Goal: Task Accomplishment & Management: Complete application form

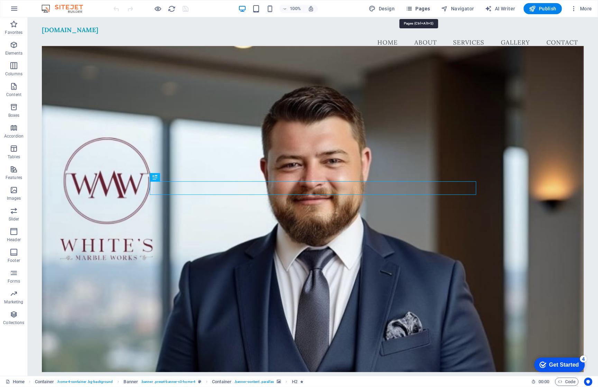
click at [422, 6] on span "Pages" at bounding box center [418, 8] width 24 height 7
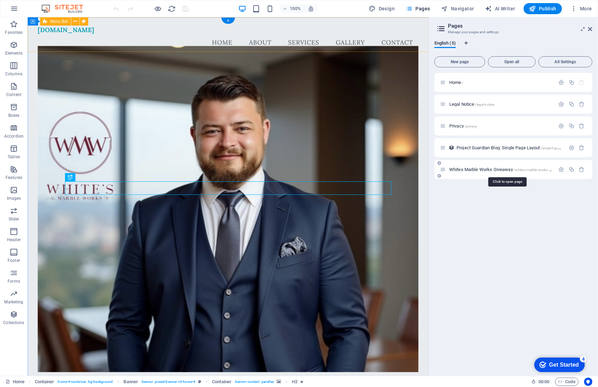
click at [482, 171] on span "Whites Marble Works Giveaway /whites-marble-works-giveaway" at bounding box center [506, 169] width 114 height 5
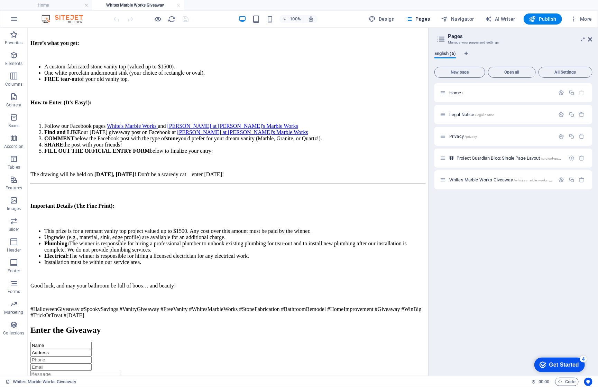
scroll to position [476, 0]
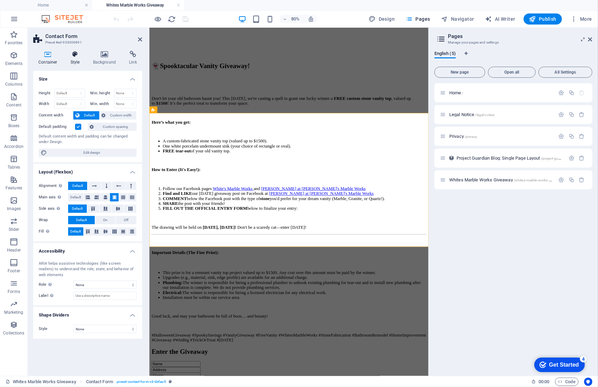
click at [74, 56] on icon at bounding box center [75, 54] width 20 height 7
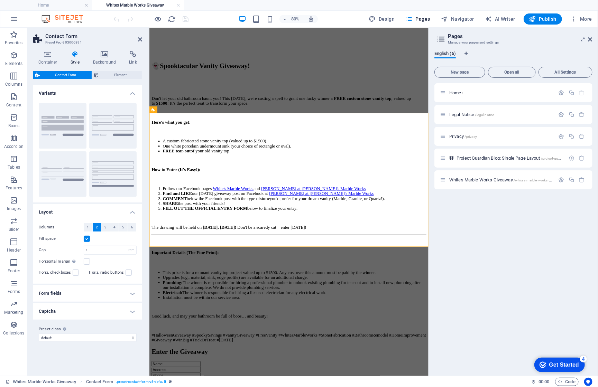
click at [59, 294] on h4 "Form fields" at bounding box center [87, 293] width 109 height 17
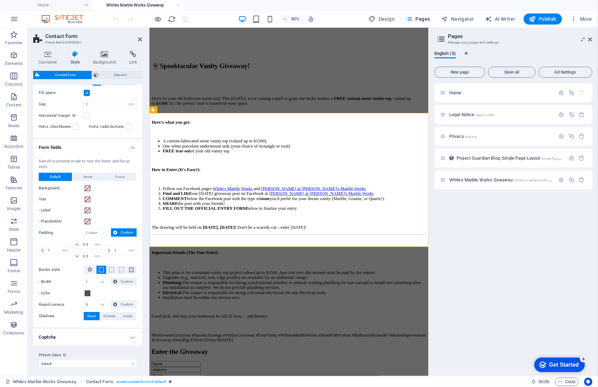
scroll to position [146, 0]
click at [111, 77] on span "Element" at bounding box center [120, 75] width 39 height 8
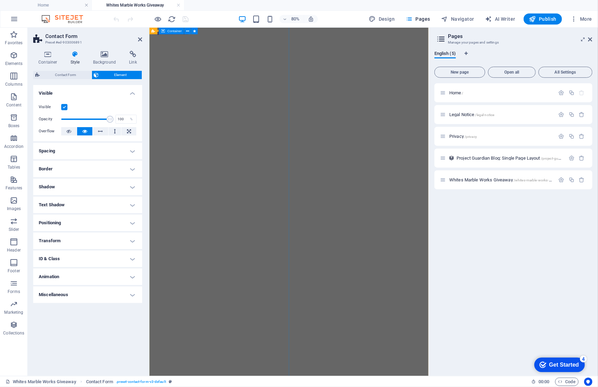
scroll to position [0, 0]
click at [99, 155] on h4 "Spacing" at bounding box center [87, 151] width 109 height 17
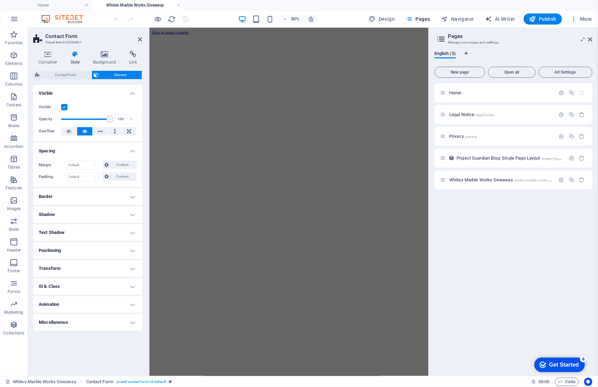
click at [59, 192] on h4 "Border" at bounding box center [87, 197] width 109 height 17
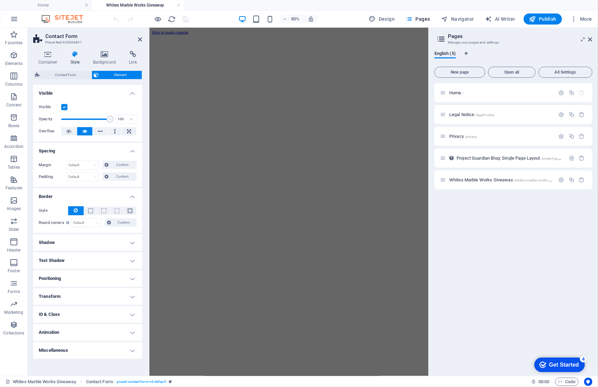
click at [67, 347] on h4 "Miscellaneous" at bounding box center [87, 350] width 109 height 17
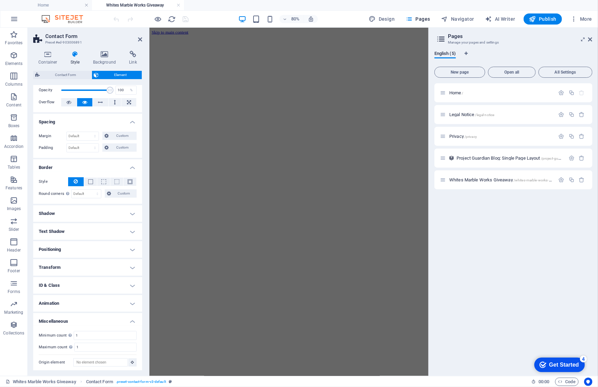
scroll to position [29, 0]
click at [105, 63] on h4 "Background" at bounding box center [106, 58] width 36 height 15
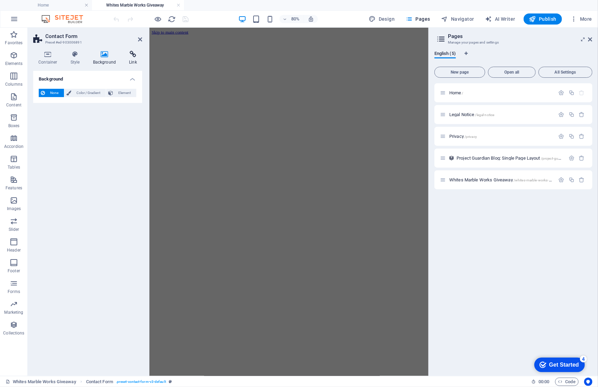
click at [135, 55] on icon at bounding box center [133, 54] width 18 height 7
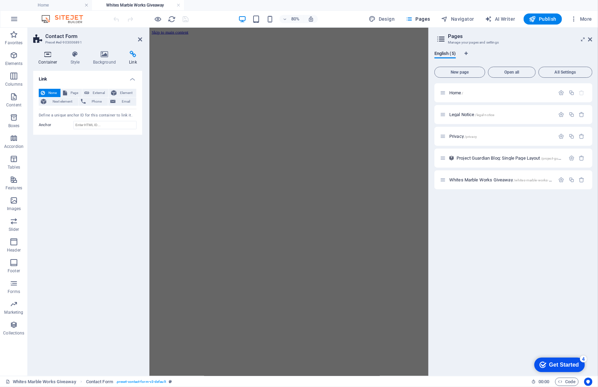
click at [46, 52] on icon at bounding box center [47, 54] width 29 height 7
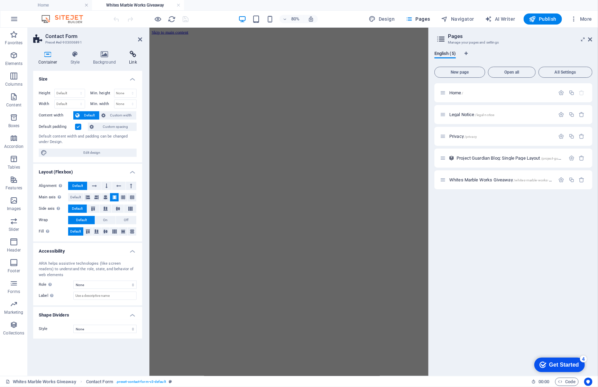
click at [134, 54] on icon at bounding box center [133, 54] width 18 height 7
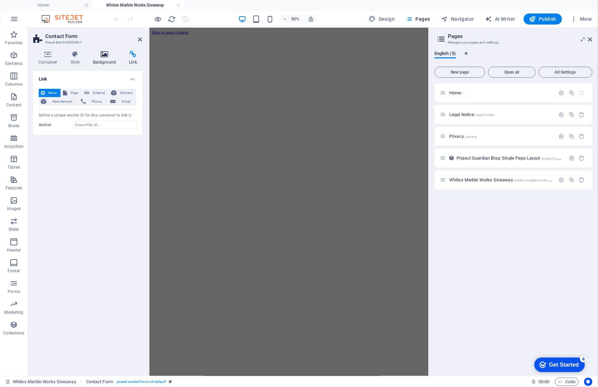
click at [105, 53] on icon at bounding box center [105, 54] width 34 height 7
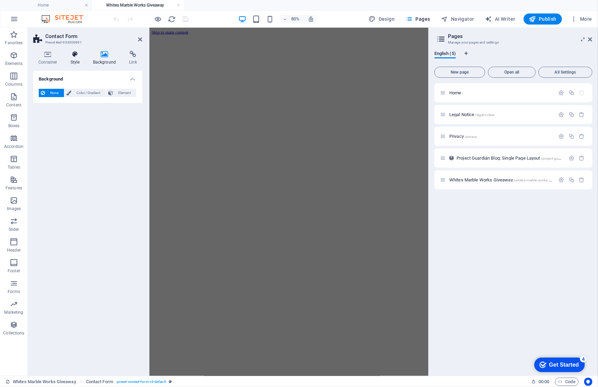
click at [76, 53] on icon at bounding box center [75, 54] width 20 height 7
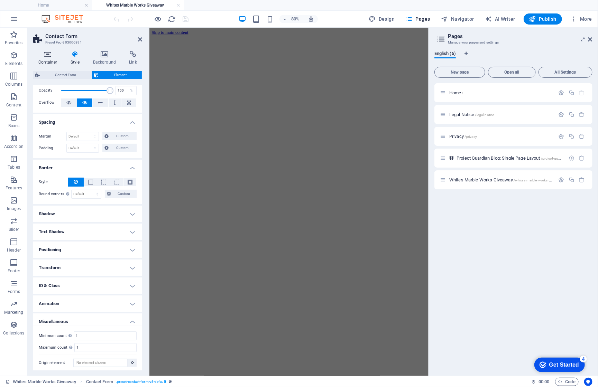
click at [51, 56] on icon at bounding box center [47, 54] width 29 height 7
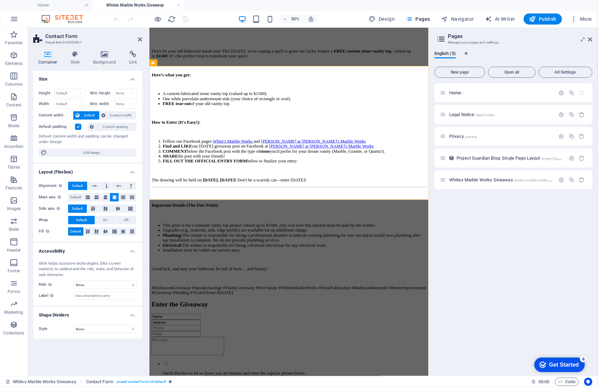
scroll to position [519, 0]
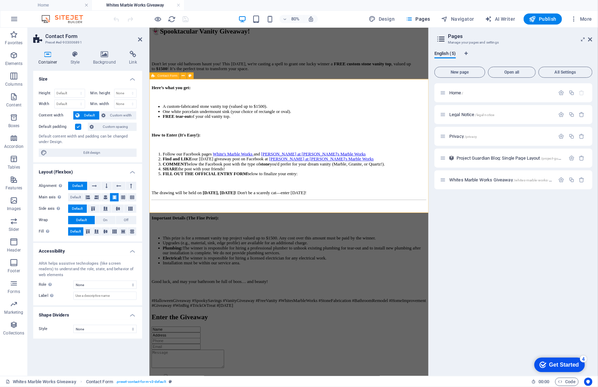
click at [183, 75] on icon at bounding box center [183, 76] width 3 height 6
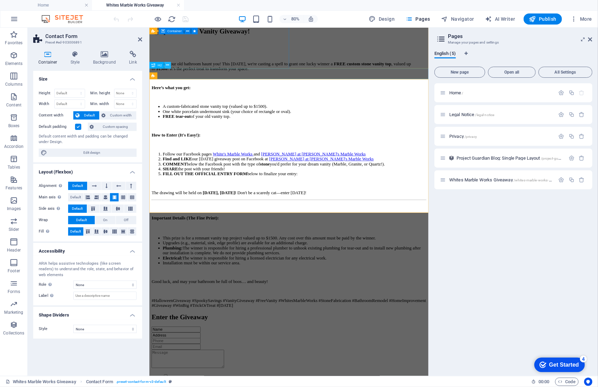
click at [169, 67] on icon at bounding box center [167, 65] width 3 height 6
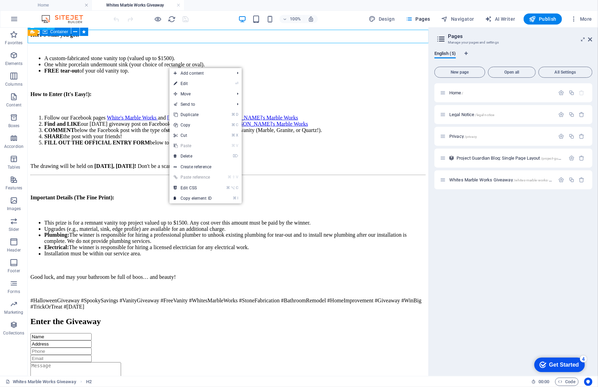
click at [168, 333] on div "Name Address check this box to let us know you are human and enter the captcha …" at bounding box center [227, 392] width 395 height 119
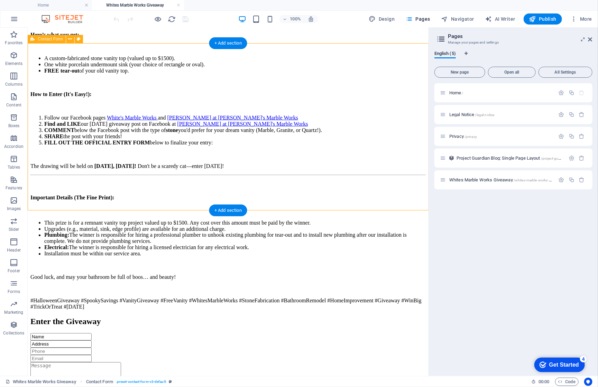
click at [128, 333] on div "Name Address check this box to let us know you are human and enter the captcha …" at bounding box center [227, 392] width 395 height 119
click at [72, 40] on button at bounding box center [70, 39] width 8 height 8
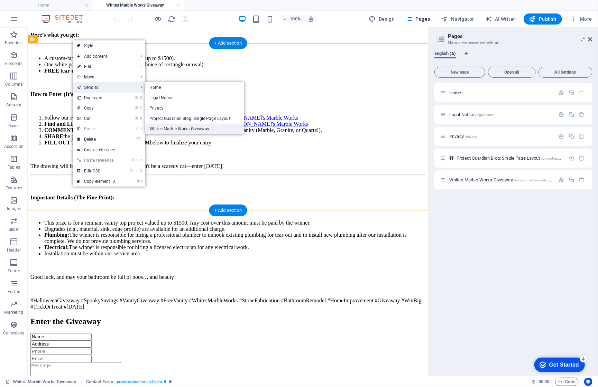
click at [169, 126] on link "Whites Marble Works Giveaway" at bounding box center [194, 129] width 99 height 10
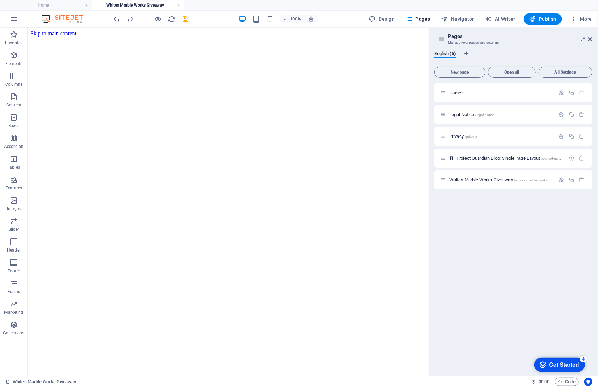
scroll to position [0, 0]
click at [296, 36] on figure at bounding box center [227, 36] width 395 height 0
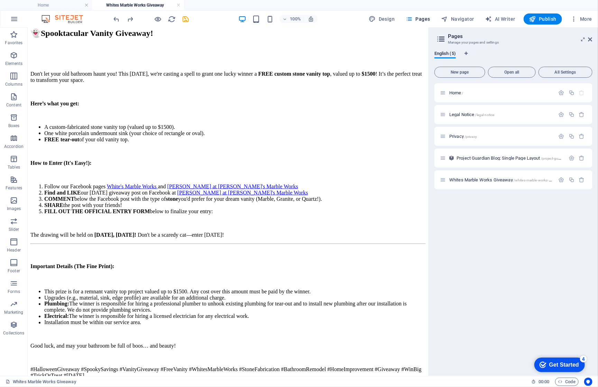
scroll to position [451, 0]
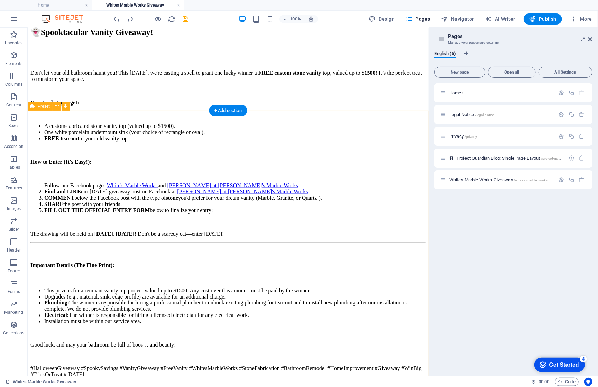
click at [224, 111] on div "+ Add section" at bounding box center [228, 111] width 38 height 12
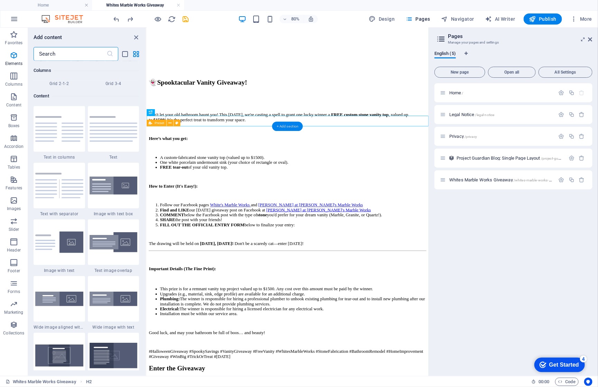
scroll to position [1204, 0]
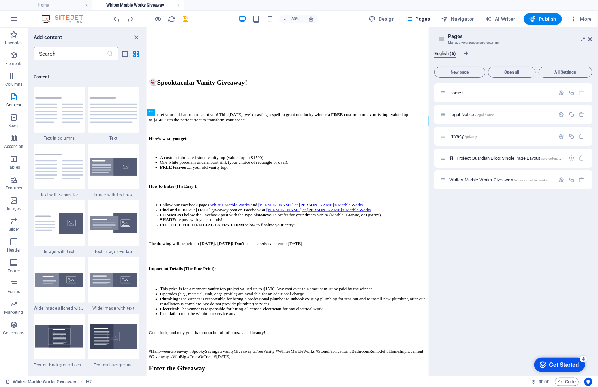
click at [68, 49] on input "text" at bounding box center [70, 54] width 73 height 14
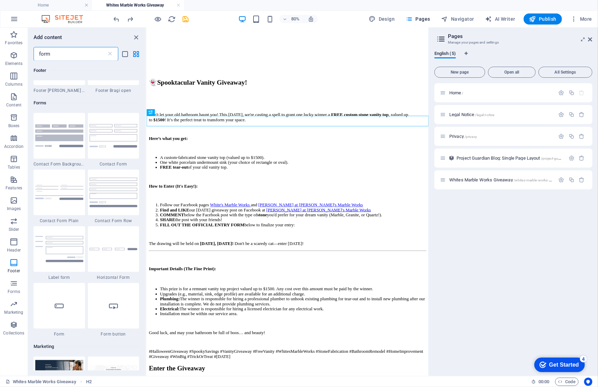
scroll to position [232, 0]
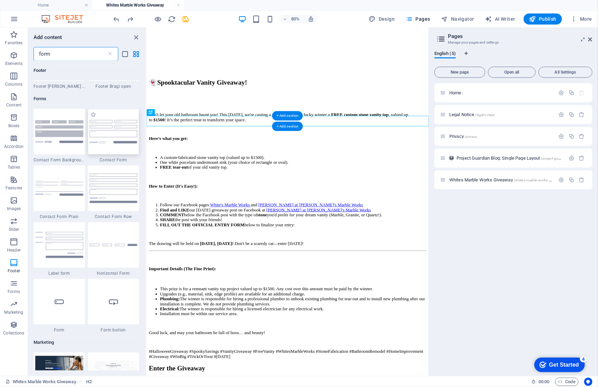
type input "form"
click at [116, 132] on img at bounding box center [114, 131] width 48 height 23
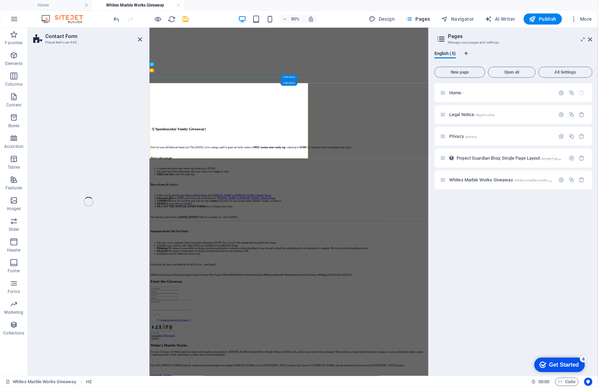
select select "rem"
select select "preset-contact-form-v3-default"
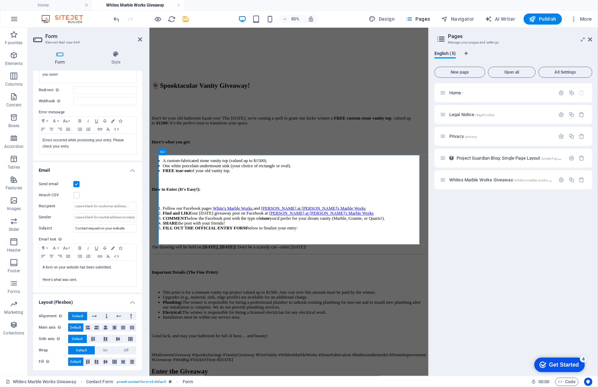
scroll to position [85, 0]
click at [72, 266] on p "A form on your website has been submitted." at bounding box center [88, 269] width 90 height 6
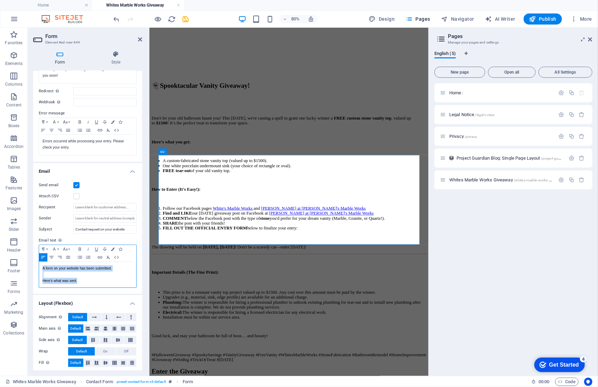
drag, startPoint x: 82, startPoint y: 280, endPoint x: 34, endPoint y: 255, distance: 53.4
click at [34, 255] on div "Send email Attach CSV Recipient Sender Subject Contact request on your website …" at bounding box center [87, 235] width 109 height 118
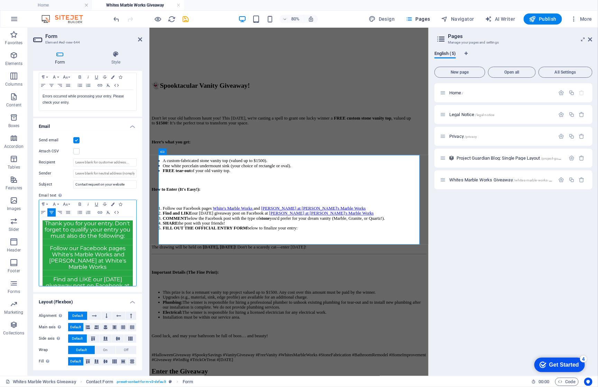
scroll to position [129, 0]
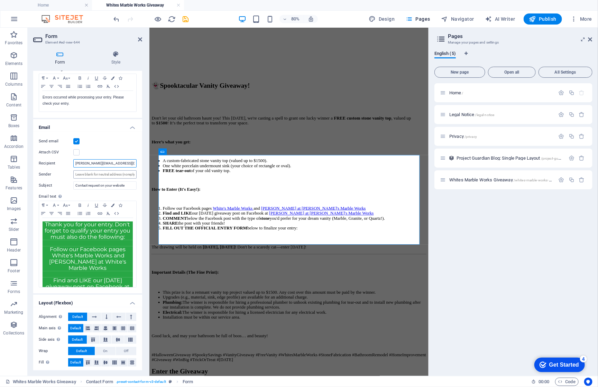
type input "[PERSON_NAME][EMAIL_ADDRESS][DOMAIN_NAME]"
click at [126, 174] on input "Sender" at bounding box center [104, 175] width 63 height 8
click at [131, 174] on input "Sender" at bounding box center [104, 175] width 63 height 8
click at [132, 172] on input "Sender" at bounding box center [104, 175] width 63 height 8
drag, startPoint x: 132, startPoint y: 185, endPoint x: 44, endPoint y: 174, distance: 89.2
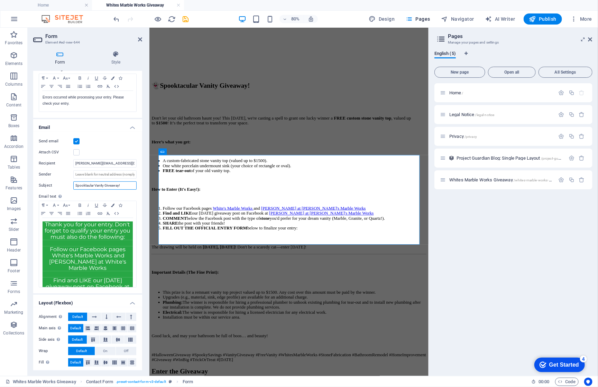
type input "Spooktaular Vanity Giveaway!"
click at [117, 139] on div "Send email" at bounding box center [88, 141] width 98 height 8
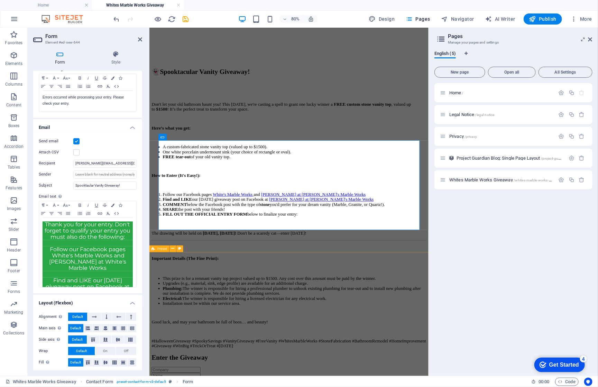
scroll to position [471, 0]
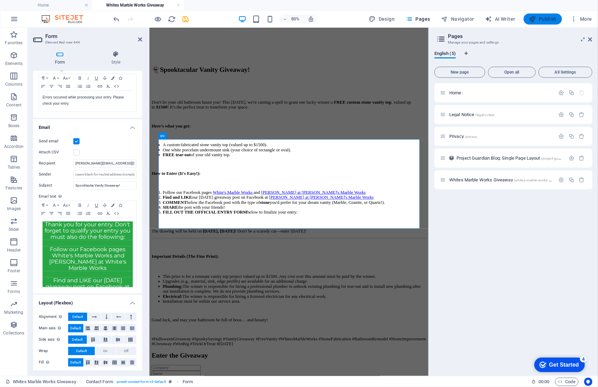
click at [535, 19] on icon "button" at bounding box center [532, 19] width 7 height 7
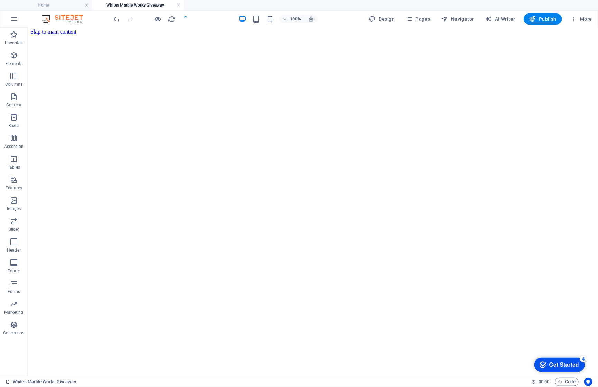
scroll to position [0, 0]
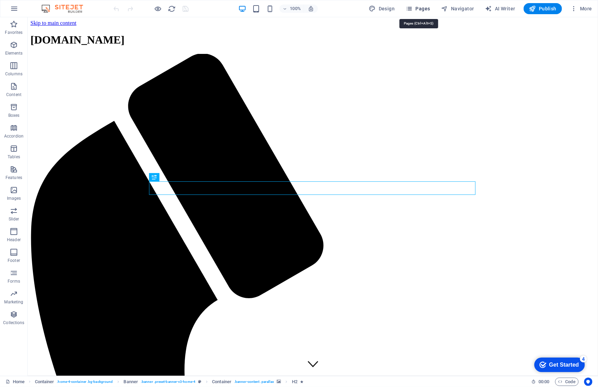
click at [425, 8] on span "Pages" at bounding box center [418, 8] width 24 height 7
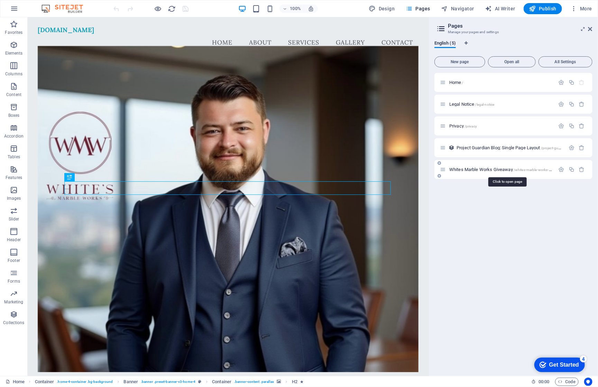
click at [487, 170] on span "Whites Marble Works Giveaway /whites-marble-works-giveaway" at bounding box center [506, 169] width 114 height 5
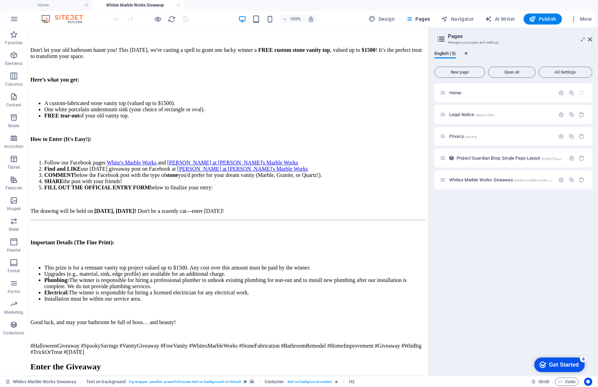
scroll to position [496, 0]
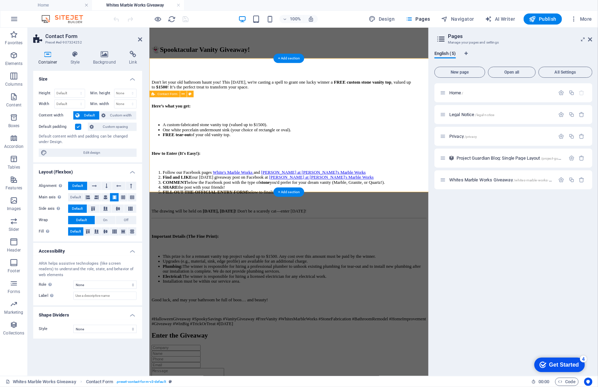
select select "rem"
select select "preset-contact-form-v3-default"
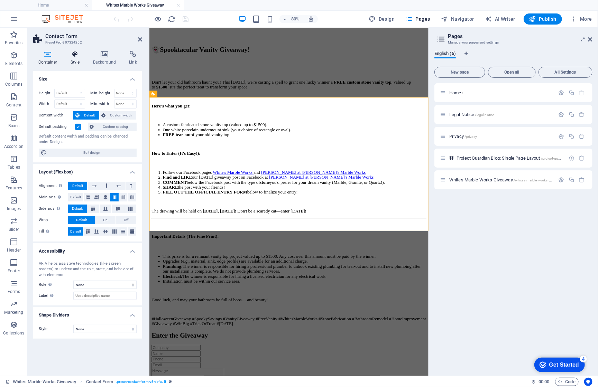
click at [72, 55] on icon at bounding box center [75, 54] width 20 height 7
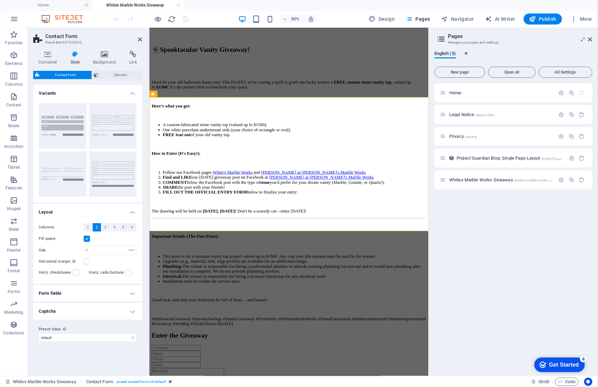
click at [80, 288] on h4 "Form fields" at bounding box center [87, 293] width 109 height 17
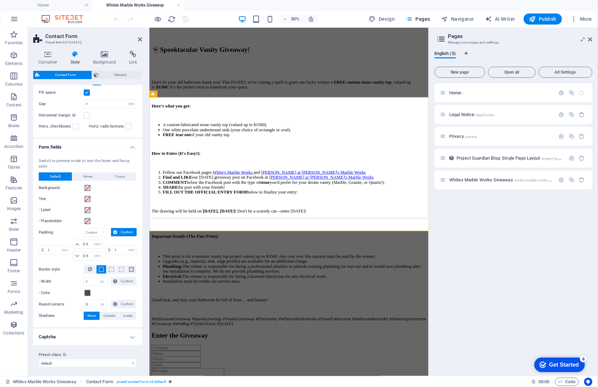
scroll to position [146, 0]
click at [117, 173] on span "Focus" at bounding box center [121, 177] width 10 height 8
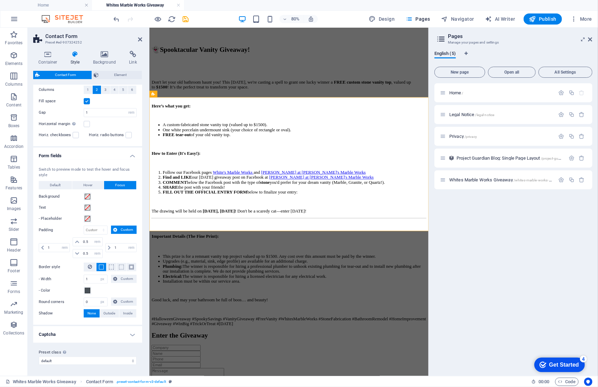
scroll to position [135, 0]
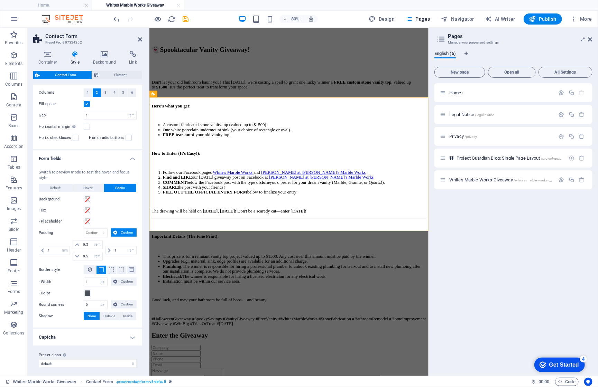
click at [47, 336] on h4 "Captcha" at bounding box center [87, 337] width 109 height 17
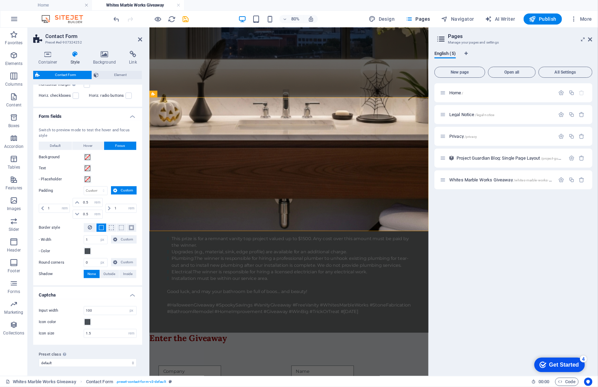
scroll to position [176, 0]
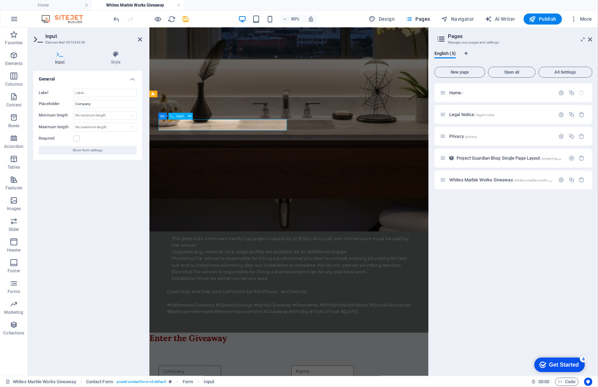
drag, startPoint x: 198, startPoint y: 149, endPoint x: 180, endPoint y: 147, distance: 18.5
type input "Name"
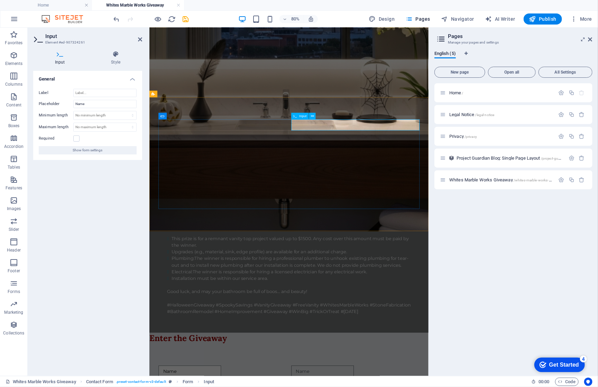
drag, startPoint x: 95, startPoint y: 103, endPoint x: 55, endPoint y: 100, distance: 40.2
click at [54, 100] on div "Placeholder Name" at bounding box center [88, 104] width 98 height 8
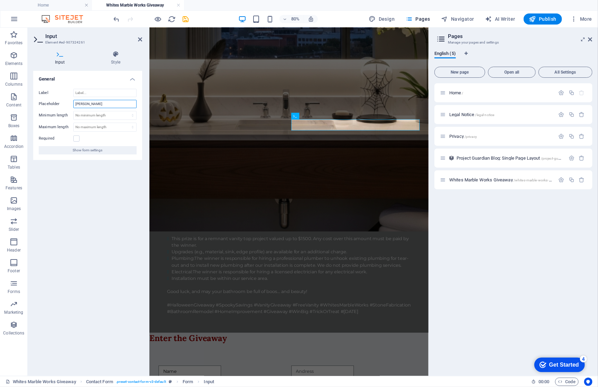
click at [103, 100] on input "Andress" at bounding box center [104, 104] width 63 height 8
drag, startPoint x: 93, startPoint y: 100, endPoint x: 95, endPoint y: 104, distance: 4.5
click at [95, 104] on input "Andress" at bounding box center [104, 104] width 63 height 8
click at [78, 103] on input "Adress" at bounding box center [104, 104] width 63 height 8
drag, startPoint x: 96, startPoint y: 103, endPoint x: 71, endPoint y: 100, distance: 25.0
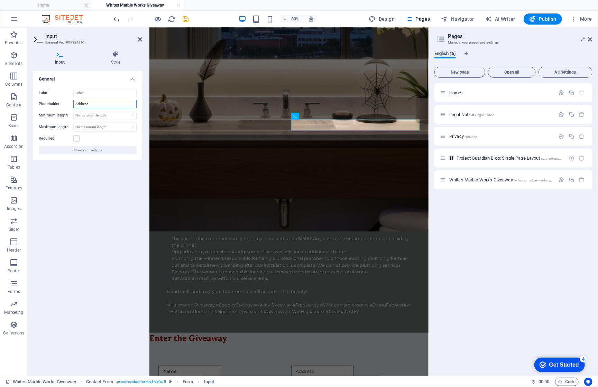
click at [71, 100] on div "Placeholder Address" at bounding box center [88, 104] width 98 height 8
type input "Address"
click at [91, 92] on input "Label" at bounding box center [104, 93] width 63 height 8
paste input "Address"
type input "Address"
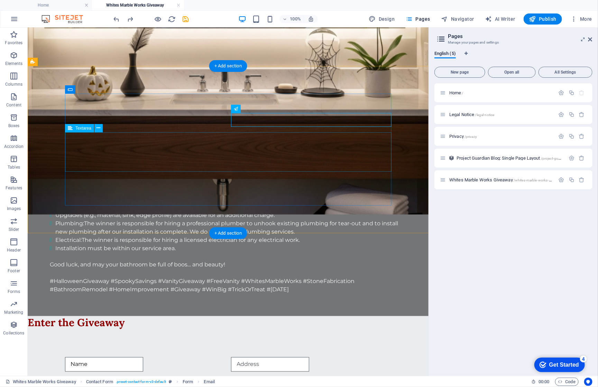
drag, startPoint x: 208, startPoint y: 149, endPoint x: 204, endPoint y: 150, distance: 3.9
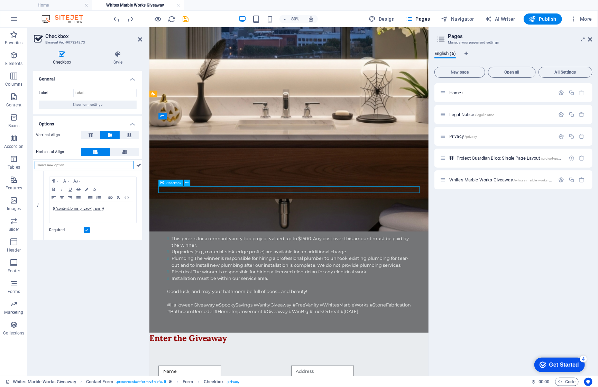
drag, startPoint x: 251, startPoint y: 230, endPoint x: 204, endPoint y: 230, distance: 47.4
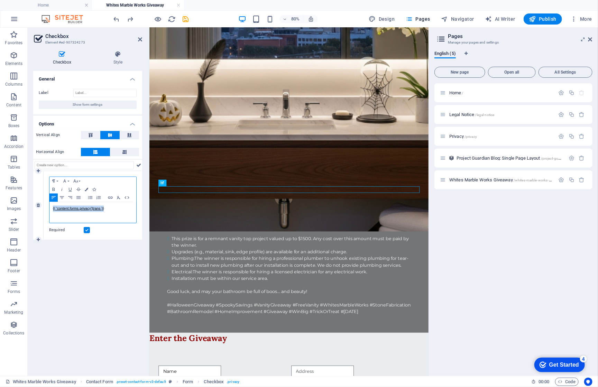
drag, startPoint x: 114, startPoint y: 209, endPoint x: 45, endPoint y: 209, distance: 69.5
click at [45, 209] on div "Paragraph Format Normal Heading 1 Heading 2 Heading 3 Heading 4 Heading 5 Headi…" at bounding box center [93, 205] width 99 height 69
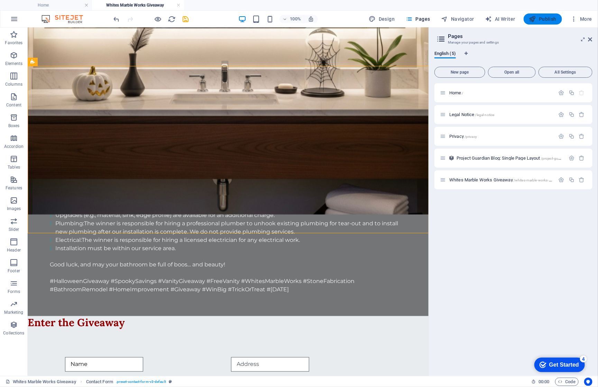
click at [548, 21] on span "Publish" at bounding box center [542, 19] width 27 height 7
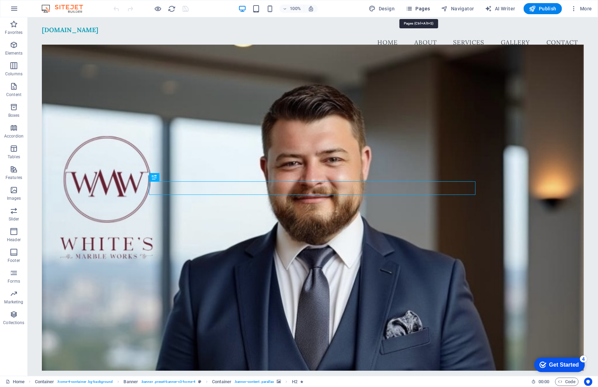
click at [420, 8] on span "Pages" at bounding box center [418, 8] width 24 height 7
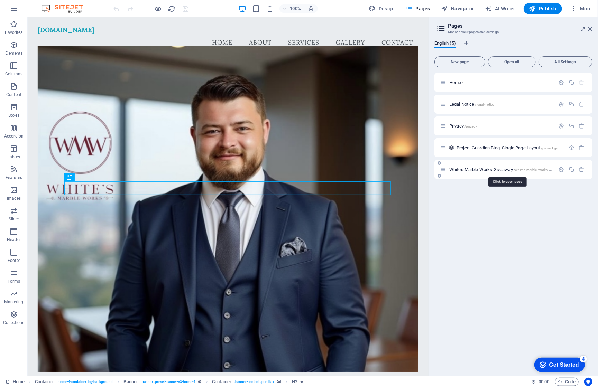
click at [501, 168] on span "Whites Marble Works Giveaway /whites-marble-works-giveaway" at bounding box center [506, 169] width 114 height 5
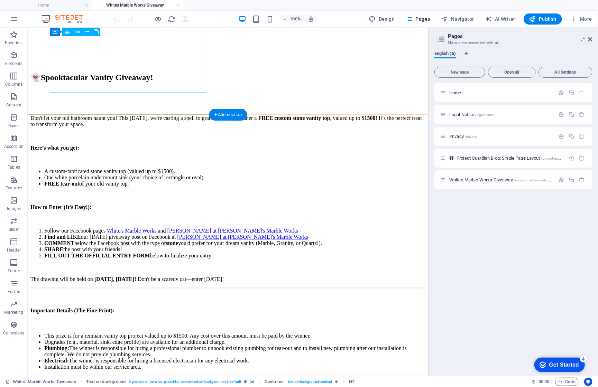
scroll to position [445, 0]
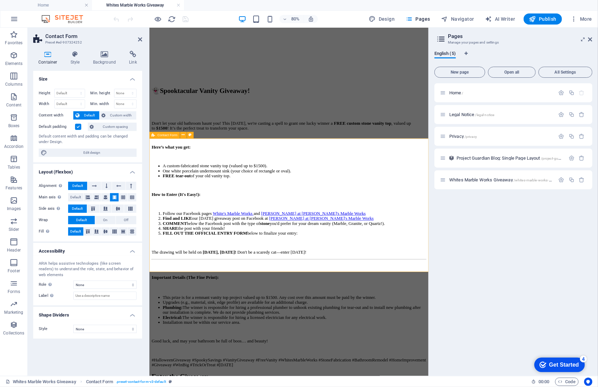
click at [73, 56] on icon at bounding box center [75, 54] width 20 height 7
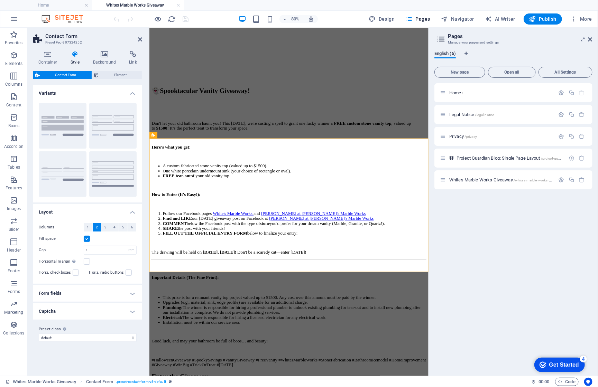
click at [110, 287] on h4 "Form fields" at bounding box center [87, 293] width 109 height 17
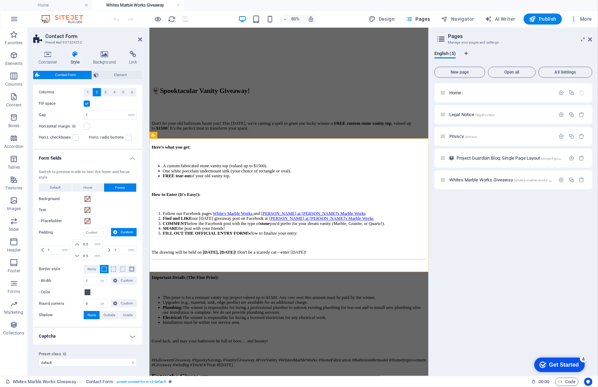
scroll to position [135, 0]
click at [56, 186] on span "Default" at bounding box center [55, 188] width 11 height 8
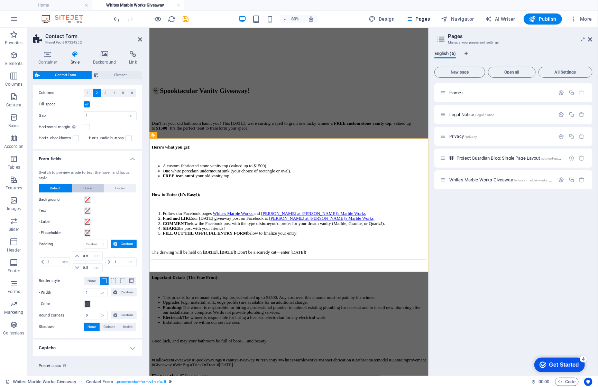
click at [84, 184] on span "Hover" at bounding box center [88, 188] width 9 height 8
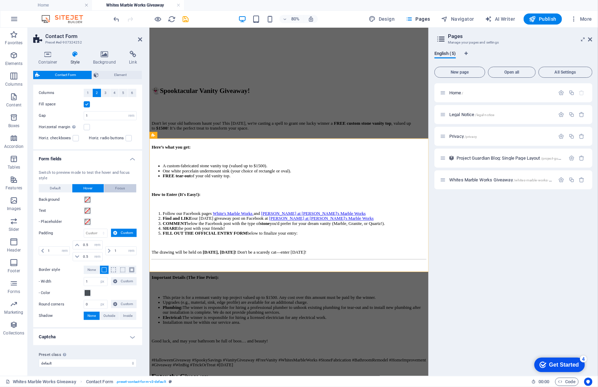
click at [120, 187] on span "Focus" at bounding box center [121, 188] width 10 height 8
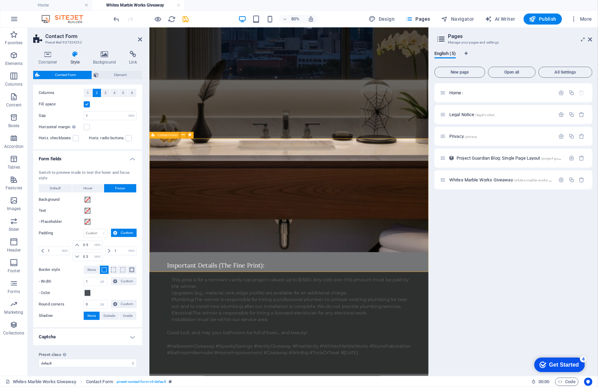
click at [123, 72] on span "Element" at bounding box center [120, 75] width 39 height 8
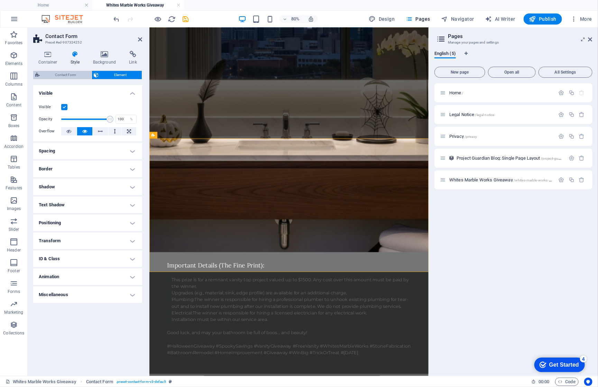
click at [65, 73] on span "Contact Form" at bounding box center [66, 75] width 48 height 8
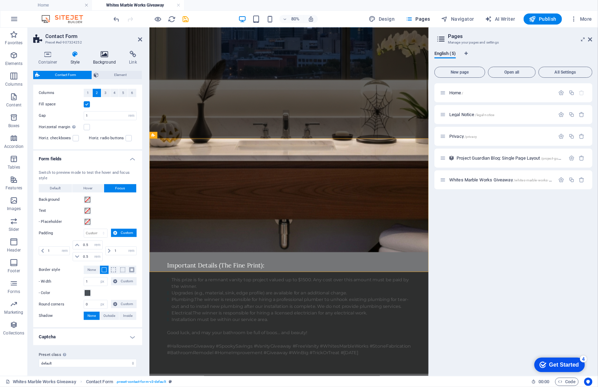
click at [107, 52] on icon at bounding box center [105, 54] width 34 height 7
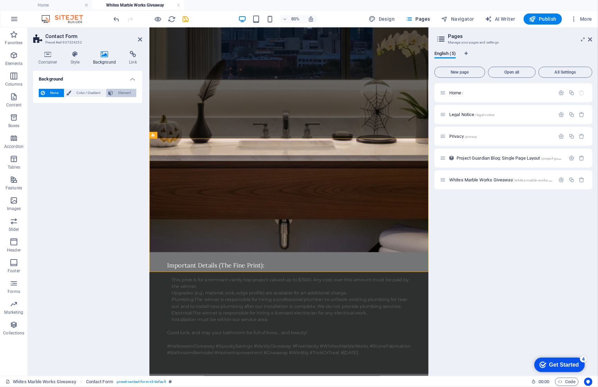
click at [128, 90] on span "Element" at bounding box center [124, 93] width 19 height 8
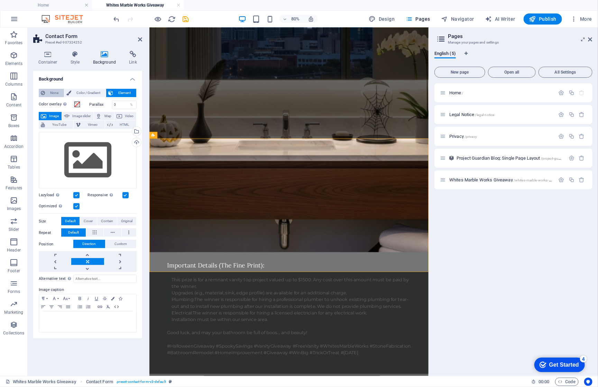
click at [54, 91] on span "None" at bounding box center [54, 93] width 15 height 8
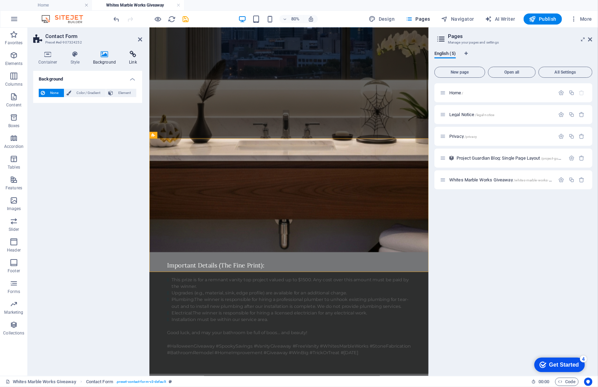
click at [132, 54] on icon at bounding box center [133, 54] width 18 height 7
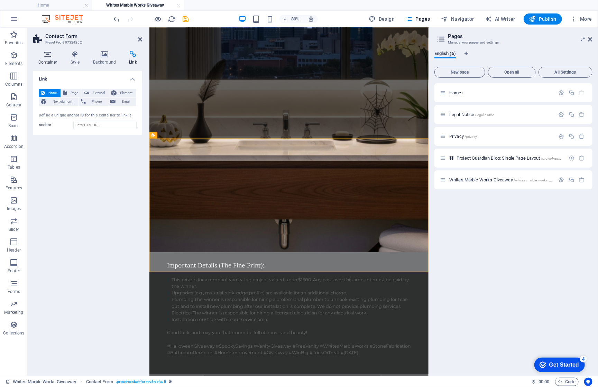
click at [53, 56] on icon at bounding box center [47, 54] width 29 height 7
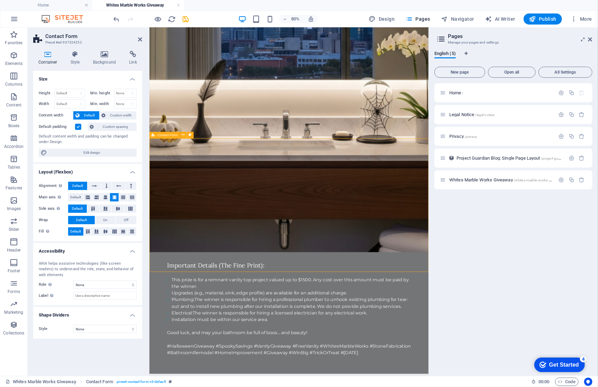
drag, startPoint x: 171, startPoint y: 171, endPoint x: 176, endPoint y: 167, distance: 5.5
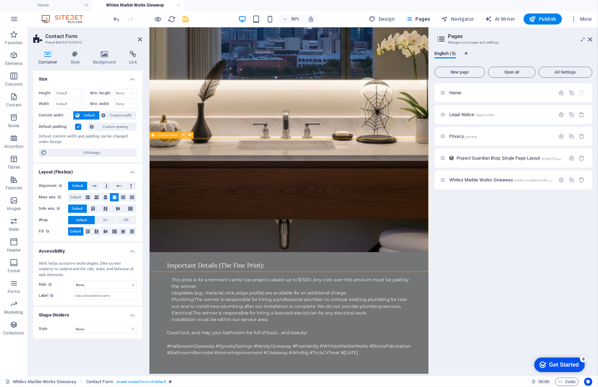
click at [186, 137] on button at bounding box center [183, 135] width 7 height 7
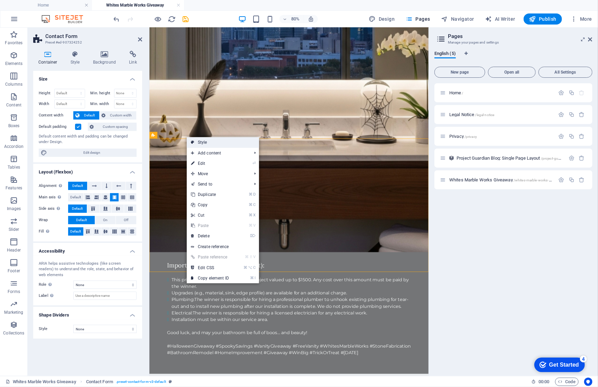
click at [199, 140] on link "Style" at bounding box center [223, 142] width 72 height 10
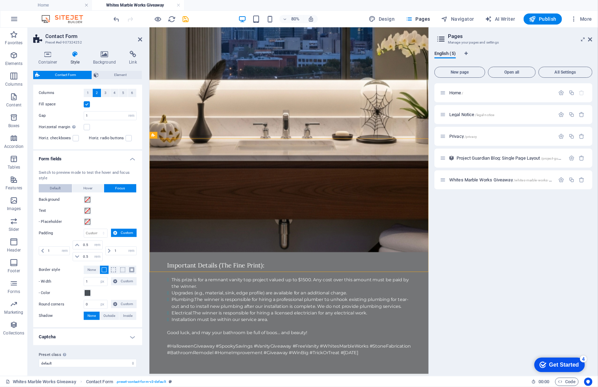
click at [51, 186] on span "Default" at bounding box center [55, 188] width 11 height 8
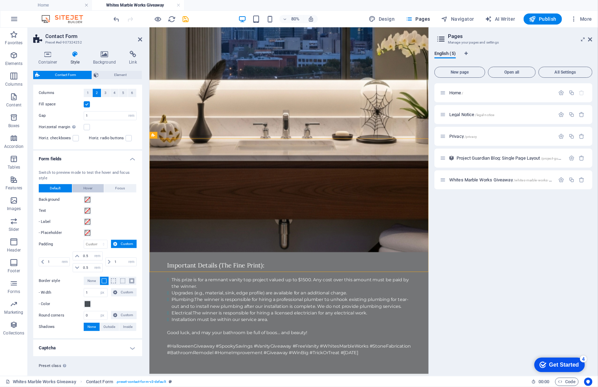
click at [91, 185] on span "Hover" at bounding box center [88, 188] width 9 height 8
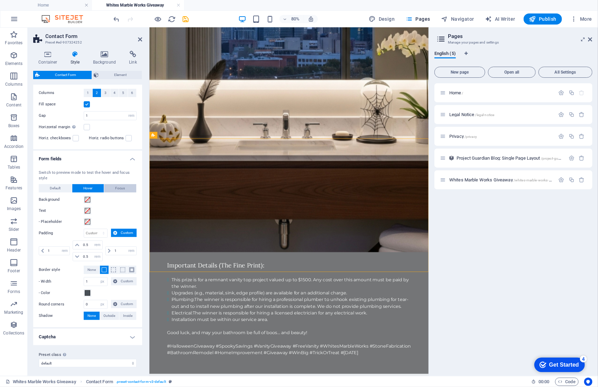
click at [121, 185] on span "Focus" at bounding box center [121, 188] width 10 height 8
click at [52, 330] on h4 "Captcha" at bounding box center [87, 337] width 109 height 17
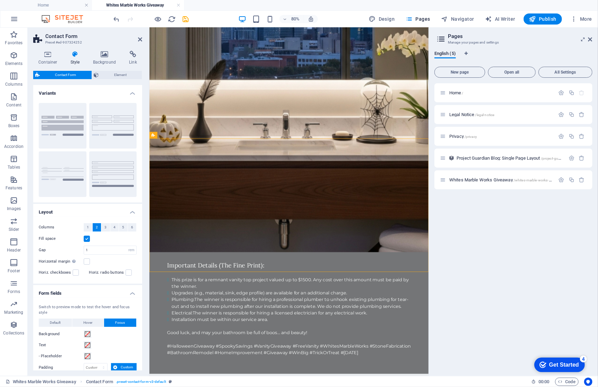
scroll to position [0, 0]
click at [112, 72] on span "Element" at bounding box center [120, 75] width 39 height 8
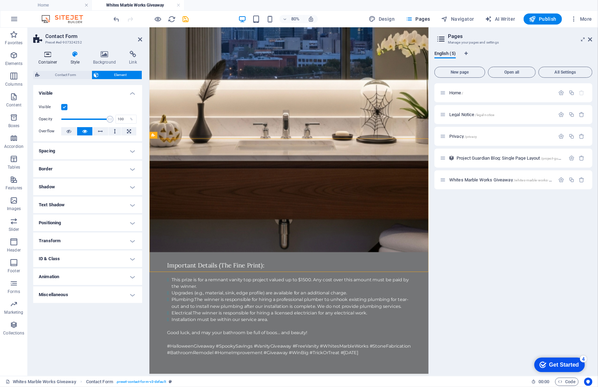
click at [48, 58] on h4 "Container" at bounding box center [49, 58] width 32 height 15
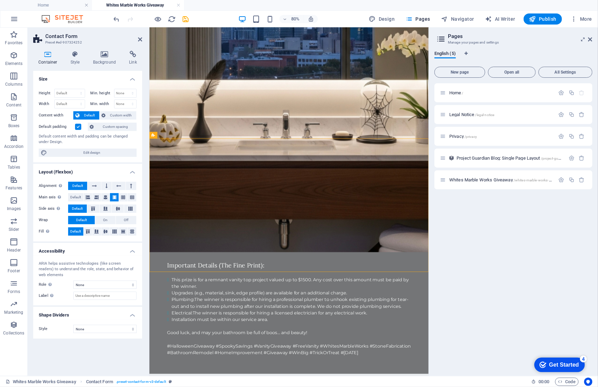
click at [47, 56] on icon at bounding box center [47, 54] width 29 height 7
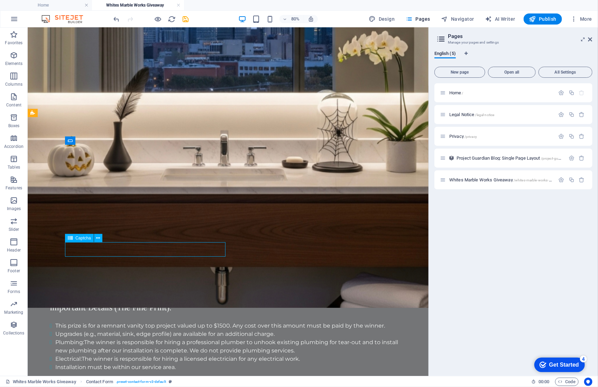
drag, startPoint x: 198, startPoint y: 292, endPoint x: 289, endPoint y: 241, distance: 103.9
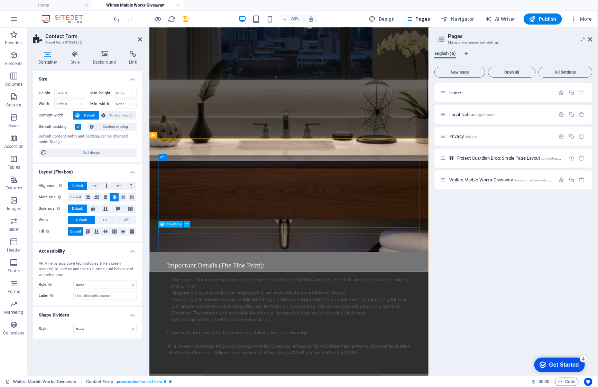
drag, startPoint x: 437, startPoint y: 285, endPoint x: 502, endPoint y: 233, distance: 83.1
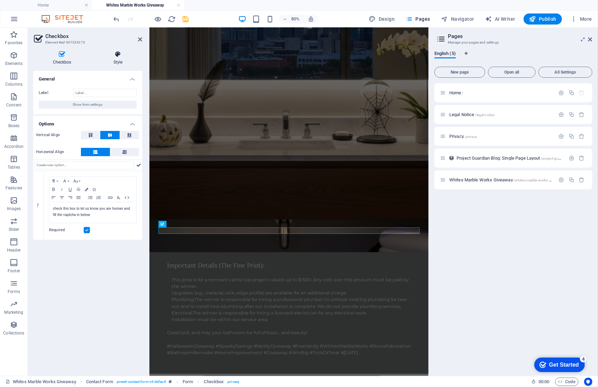
click at [119, 56] on icon at bounding box center [118, 54] width 48 height 7
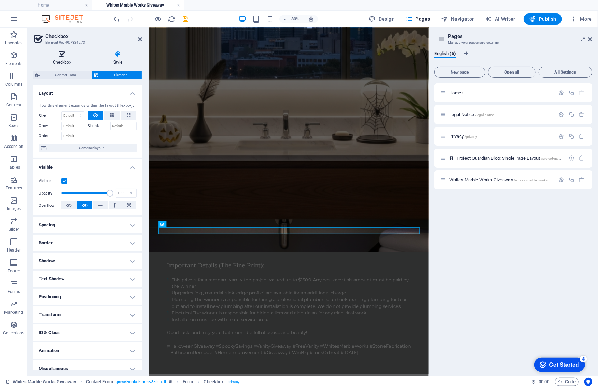
click at [65, 56] on icon at bounding box center [62, 54] width 58 height 7
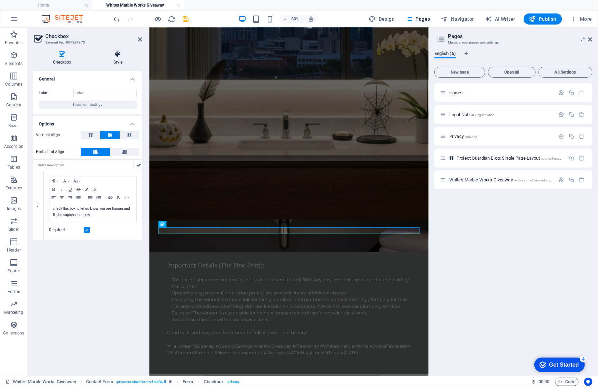
click at [114, 52] on icon at bounding box center [118, 54] width 48 height 7
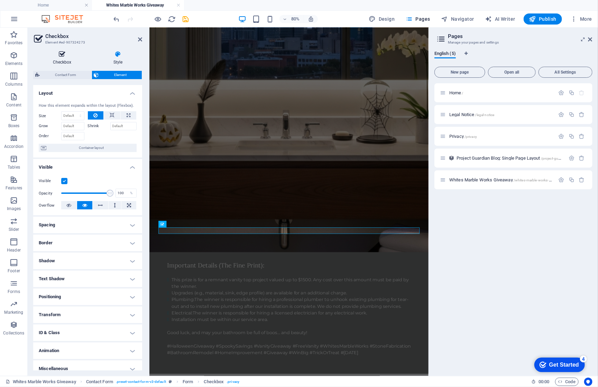
click at [66, 56] on icon at bounding box center [62, 54] width 58 height 7
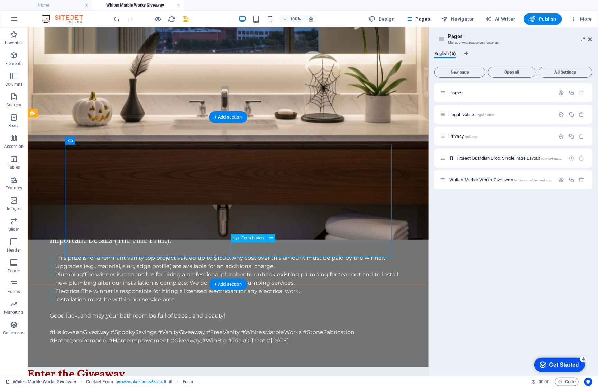
click at [271, 239] on icon at bounding box center [271, 238] width 4 height 7
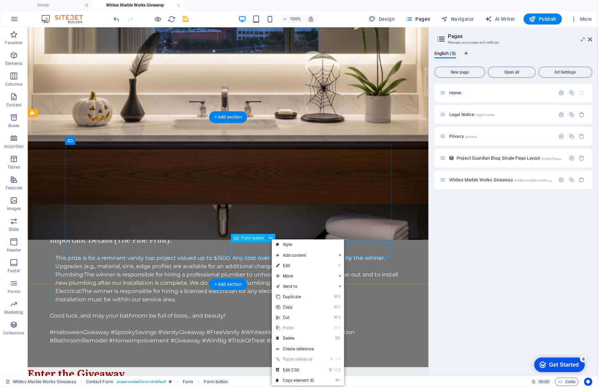
click at [247, 239] on span "Form button" at bounding box center [252, 238] width 22 height 4
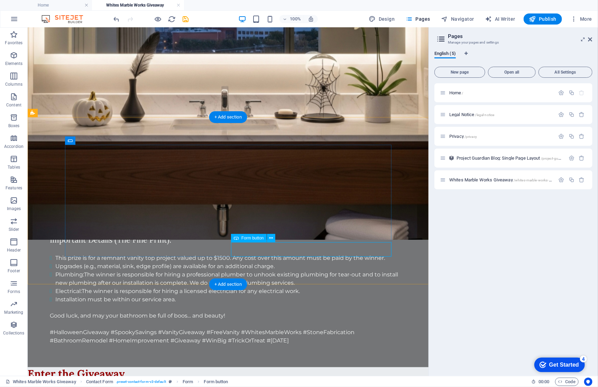
click at [247, 239] on span "Form button" at bounding box center [252, 238] width 22 height 4
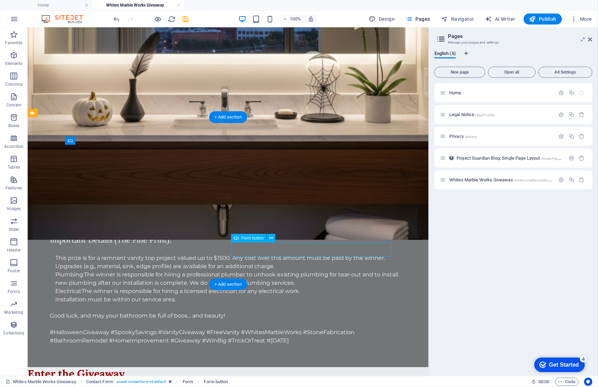
click at [255, 239] on span "Form button" at bounding box center [252, 238] width 22 height 4
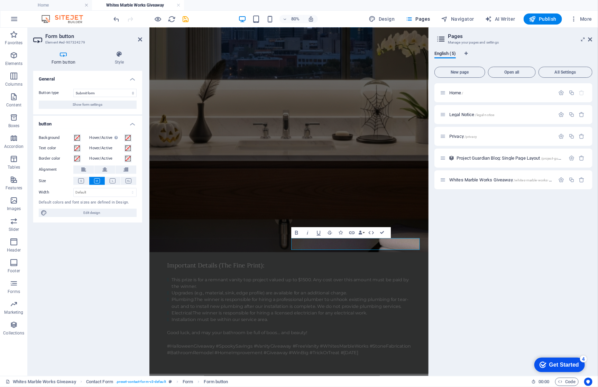
drag, startPoint x: 100, startPoint y: 152, endPoint x: 146, endPoint y: 177, distance: 52.6
click at [102, 155] on div "Background Hover/Active Switch to preview mode to test the active/hover state T…" at bounding box center [87, 175] width 109 height 95
click at [78, 211] on span "Edit design" at bounding box center [91, 213] width 85 height 8
select select "px"
select select "200"
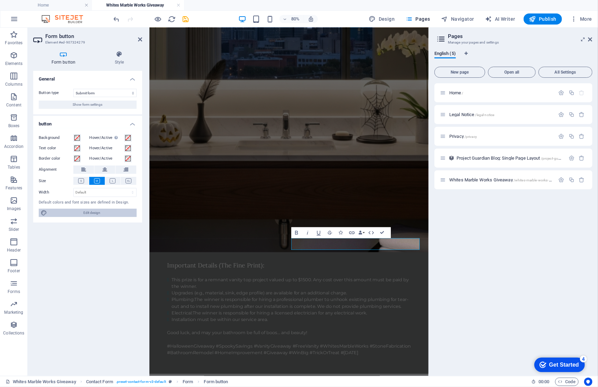
select select "px"
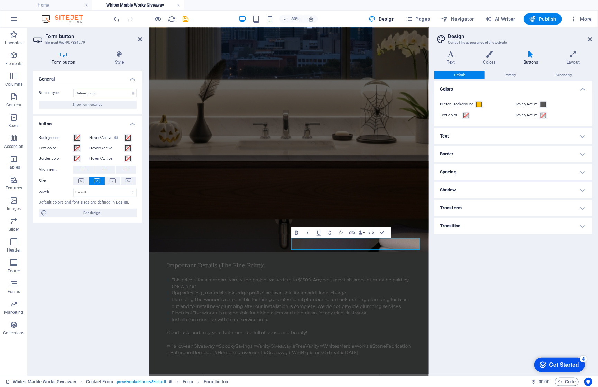
click at [467, 135] on h4 "Text" at bounding box center [513, 136] width 158 height 17
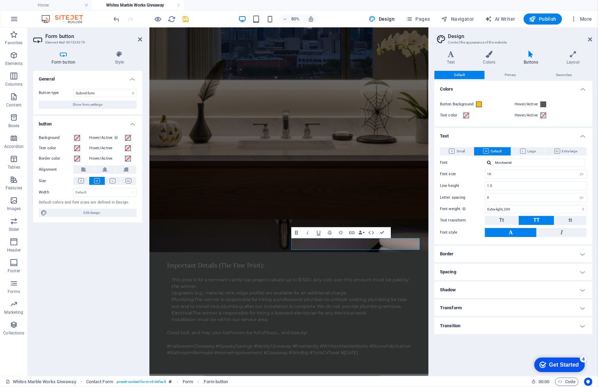
click at [468, 135] on h4 "Text" at bounding box center [513, 134] width 158 height 12
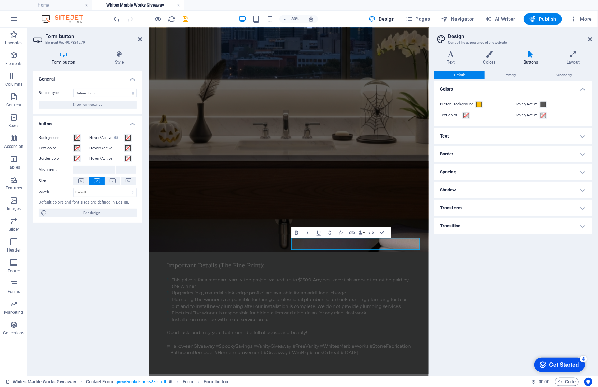
click at [465, 207] on h4 "Transform" at bounding box center [513, 208] width 158 height 17
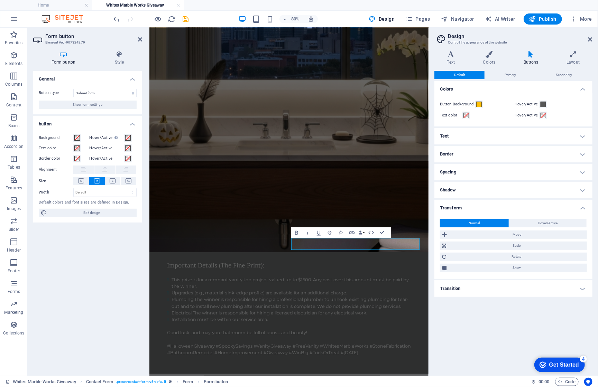
click at [465, 207] on h4 "Transform" at bounding box center [513, 206] width 158 height 12
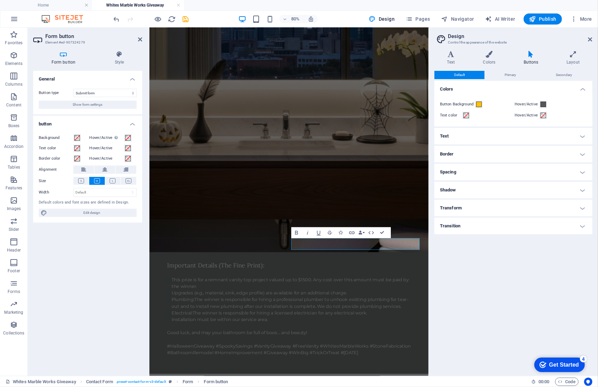
click at [463, 224] on h4 "Transition" at bounding box center [513, 226] width 158 height 17
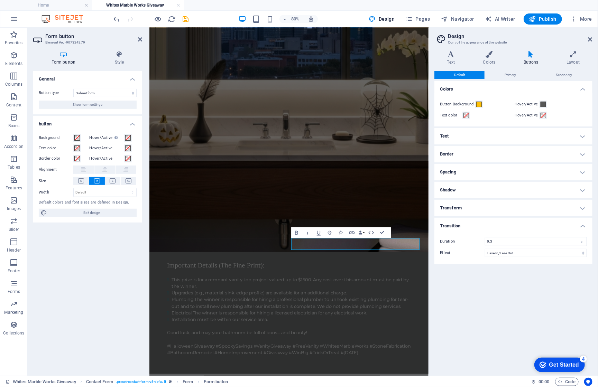
click at [463, 224] on h4 "Transition" at bounding box center [513, 224] width 158 height 12
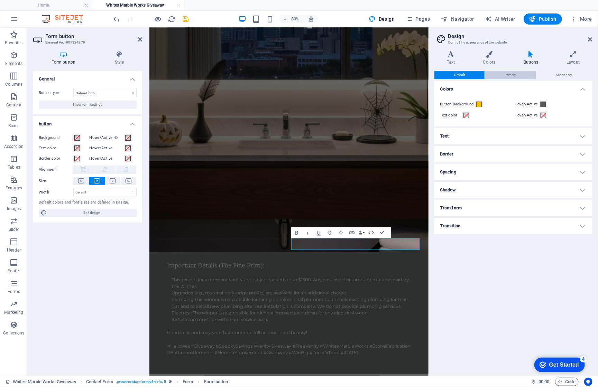
click at [510, 72] on span "Primary" at bounding box center [510, 75] width 11 height 8
click at [565, 73] on span "Secondary" at bounding box center [564, 75] width 16 height 8
click at [453, 54] on icon at bounding box center [450, 54] width 33 height 7
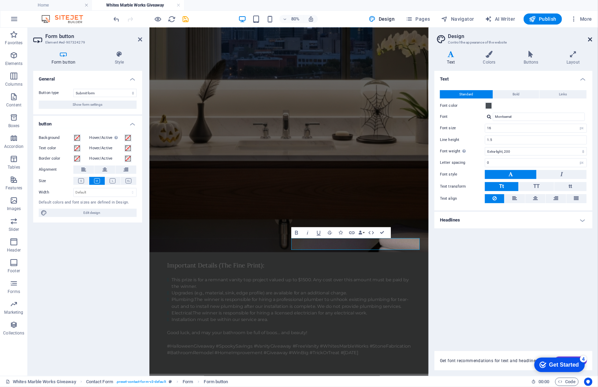
click at [591, 37] on icon at bounding box center [590, 40] width 4 height 6
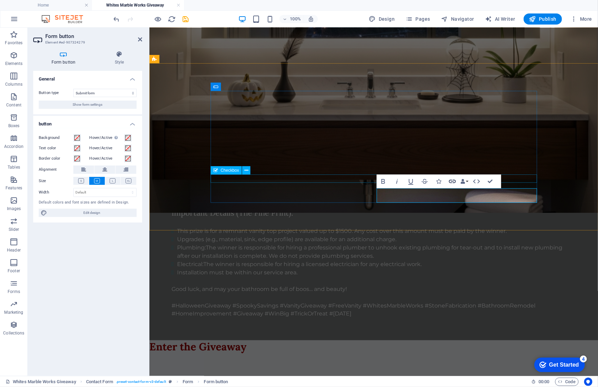
click at [452, 181] on icon "button" at bounding box center [452, 181] width 8 height 8
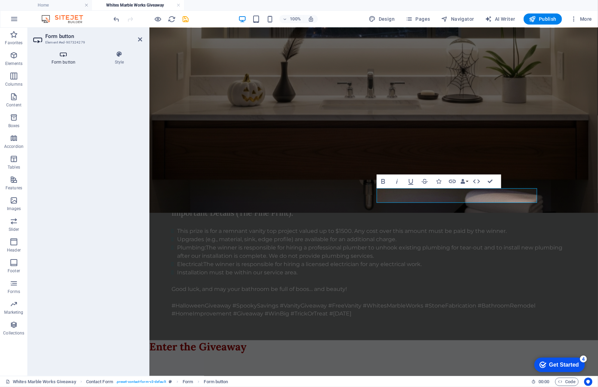
click at [61, 56] on icon at bounding box center [63, 54] width 61 height 7
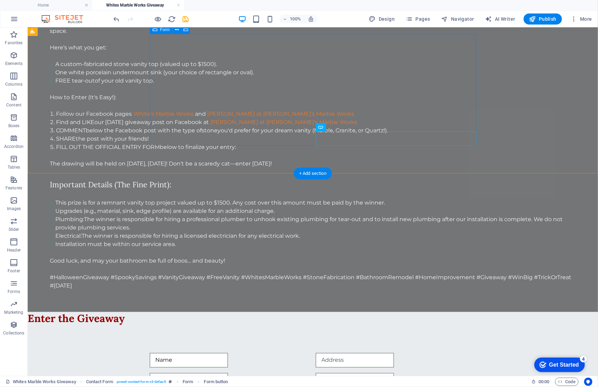
drag, startPoint x: 380, startPoint y: 128, endPoint x: 259, endPoint y: 128, distance: 121.4
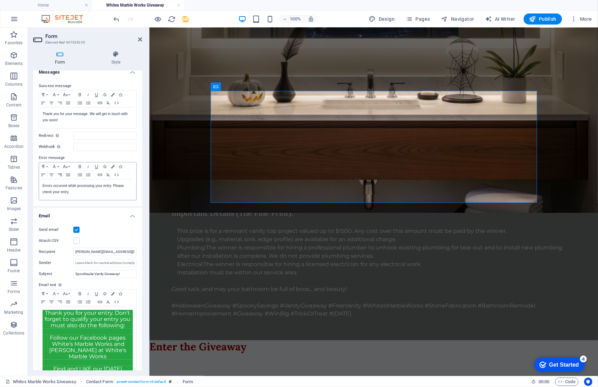
scroll to position [28, 0]
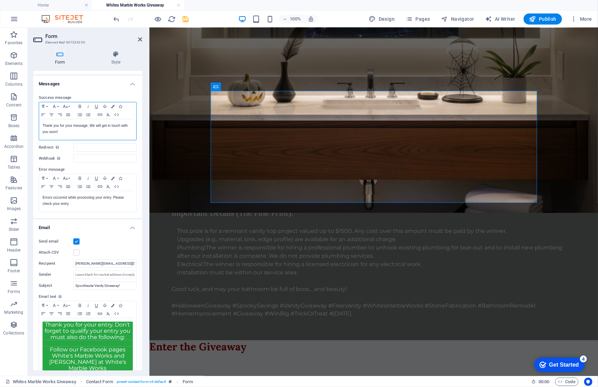
click at [121, 134] on p "Thank you for your message. We will get in touch with you soon!" at bounding box center [88, 129] width 90 height 12
drag, startPoint x: 49, startPoint y: 129, endPoint x: 80, endPoint y: 131, distance: 31.2
click at [61, 129] on p "Thank you for your message. We will get in touch with you soon!" at bounding box center [88, 129] width 90 height 12
click at [83, 131] on p "Thank you for your message. We will get in touch with you soon!" at bounding box center [88, 129] width 90 height 12
drag, startPoint x: 76, startPoint y: 132, endPoint x: 40, endPoint y: 118, distance: 37.9
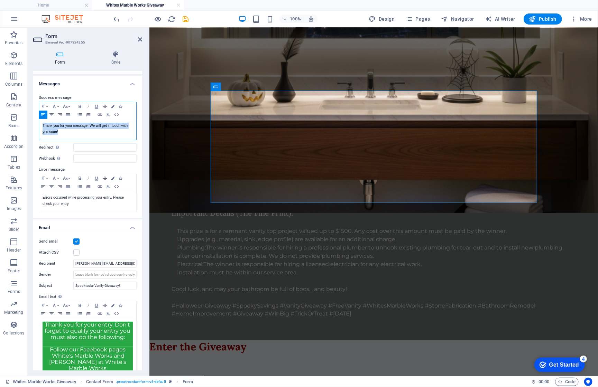
click at [39, 119] on div "Thank you for your message. We will get in touch with you soon!" at bounding box center [87, 129] width 97 height 21
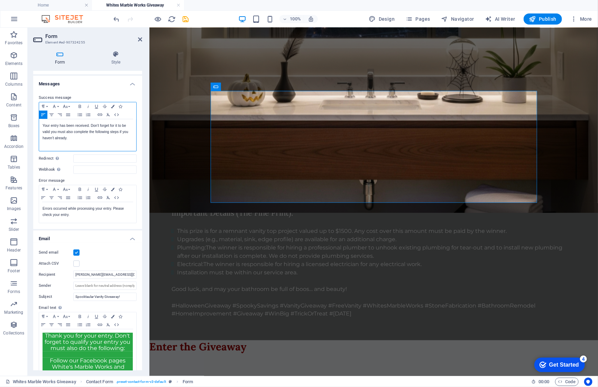
scroll to position [9, 0]
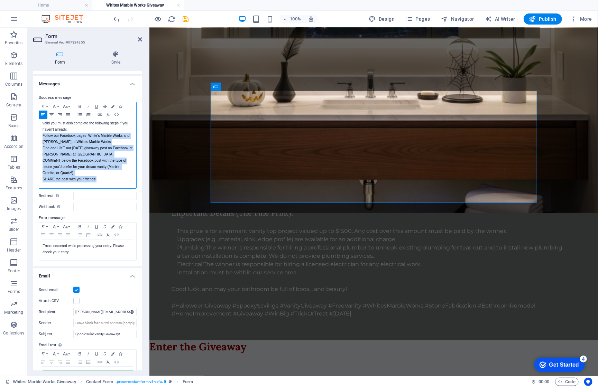
drag, startPoint x: 40, startPoint y: 133, endPoint x: 108, endPoint y: 176, distance: 79.7
click at [108, 176] on div "​Your entry has been received. Don't forget for it to be valid you must also co…" at bounding box center [87, 152] width 97 height 82
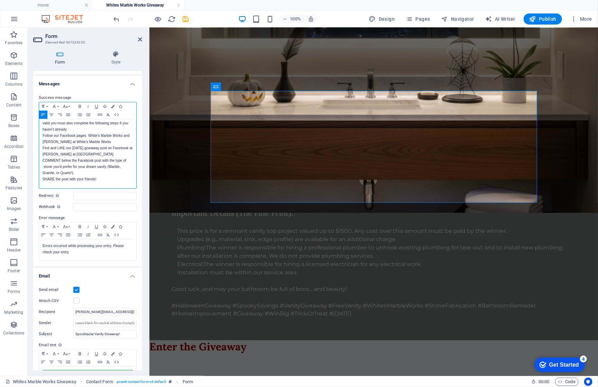
click at [44, 135] on p "Follow our Facebook pages White's Marble Works and [PERSON_NAME] at White's Mar…" at bounding box center [88, 139] width 90 height 12
click at [43, 135] on p "Follow our Facebook pages White's Marble Works and [PERSON_NAME] at White's Mar…" at bounding box center [88, 139] width 90 height 12
click at [42, 153] on div "​Your entry has been received. Don't forget for it to be valid you must also co…" at bounding box center [87, 155] width 97 height 88
click at [41, 170] on div "​Your entry has been received. Don't forget for it to be valid you must also co…" at bounding box center [87, 158] width 97 height 94
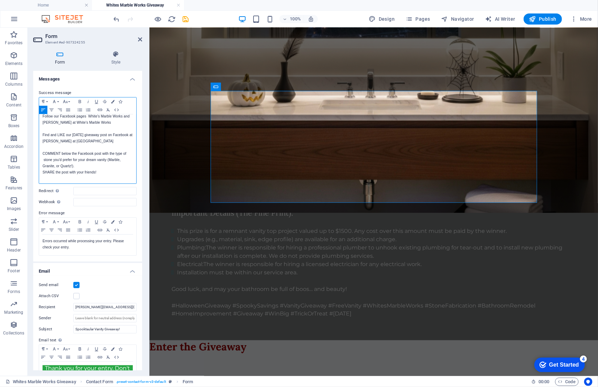
scroll to position [29, 0]
click at [42, 170] on div "​Your entry has been received. Don't forget for it to be valid you must also co…" at bounding box center [87, 135] width 97 height 100
drag, startPoint x: 53, startPoint y: 114, endPoint x: 40, endPoint y: 115, distance: 12.8
click at [40, 115] on div "​Your entry has been received. Don't forget for it to be valid you must also co…" at bounding box center [87, 138] width 97 height 107
click at [50, 132] on p "Find and LIKE our [DATE] giveaway post on Facebook at [PERSON_NAME] at [GEOGRAP…" at bounding box center [88, 138] width 90 height 12
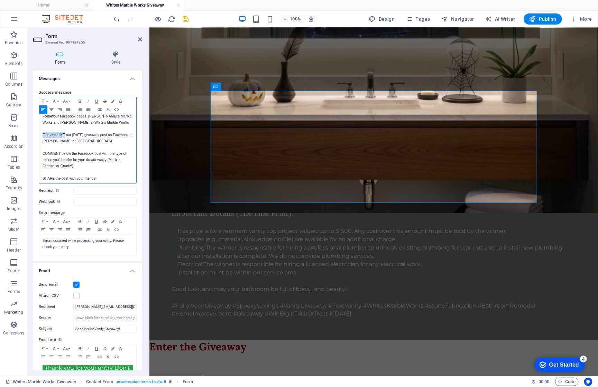
drag, startPoint x: 66, startPoint y: 132, endPoint x: 40, endPoint y: 132, distance: 25.9
click at [40, 132] on div "​Your entry has been received. Don't forget for it to be valid you must also co…" at bounding box center [87, 138] width 97 height 107
drag, startPoint x: 62, startPoint y: 150, endPoint x: 43, endPoint y: 149, distance: 19.1
click at [43, 157] on p "COMMENT below the Facebook post with the type of stone you'd prefer for your dr…" at bounding box center [88, 166] width 90 height 19
drag, startPoint x: 54, startPoint y: 175, endPoint x: 34, endPoint y: 174, distance: 20.1
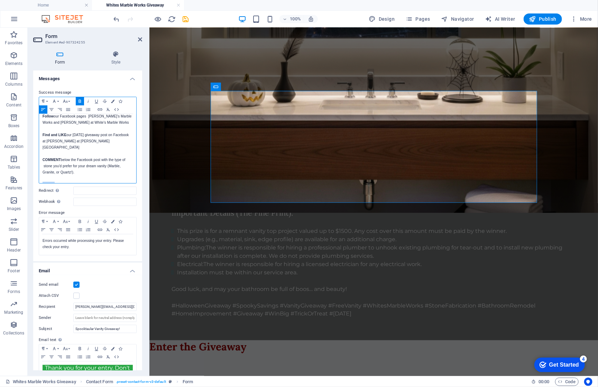
click at [34, 174] on div "Success message Paragraph Format Normal Heading 1 Heading 2 Heading 3 Heading 4…" at bounding box center [87, 172] width 109 height 178
click at [103, 176] on p at bounding box center [88, 179] width 90 height 6
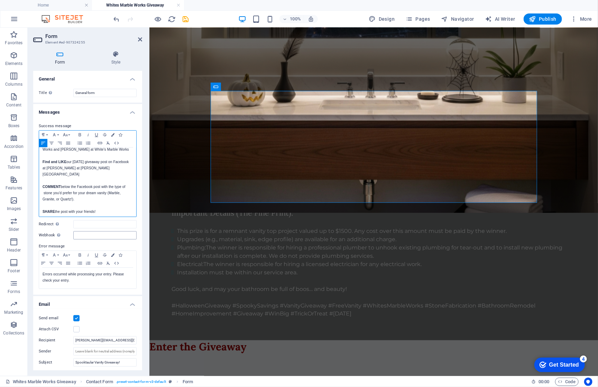
scroll to position [35, 0]
click at [116, 215] on p at bounding box center [88, 218] width 90 height 6
click at [100, 218] on p "Good Luck! Winner will be drawn [DATE]" at bounding box center [88, 221] width 90 height 6
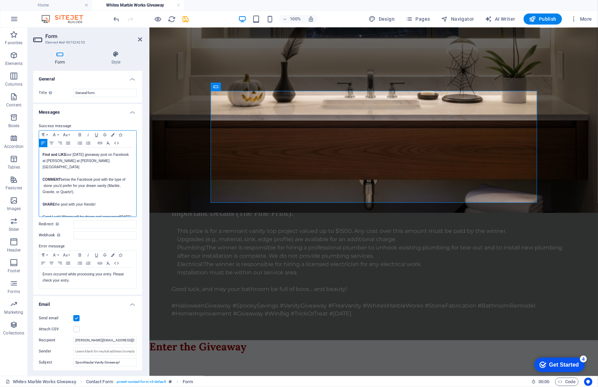
click at [89, 214] on p "Good Luck! Winner will be drawn and announced [DATE]" at bounding box center [88, 217] width 90 height 6
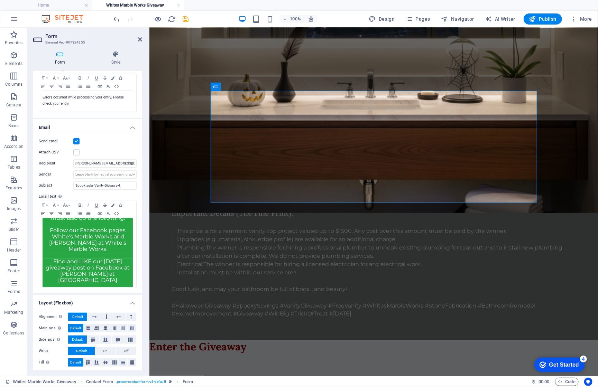
scroll to position [21, 0]
drag, startPoint x: 129, startPoint y: 163, endPoint x: 66, endPoint y: 163, distance: 63.0
paste input "[PERSON_NAME][EMAIL_ADDRESS][DOMAIN_NAME]"
type input "[PERSON_NAME][EMAIL_ADDRESS][DOMAIN_NAME]"
click at [108, 139] on div "Send email" at bounding box center [88, 141] width 98 height 8
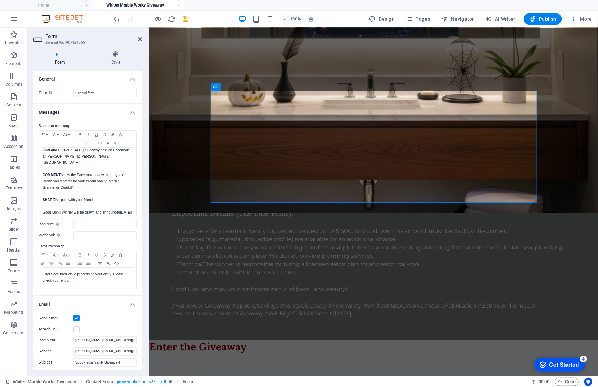
scroll to position [0, 0]
drag, startPoint x: 110, startPoint y: 93, endPoint x: 73, endPoint y: 93, distance: 37.7
click at [73, 93] on div "Title Define a name for the form. General form" at bounding box center [88, 93] width 98 height 8
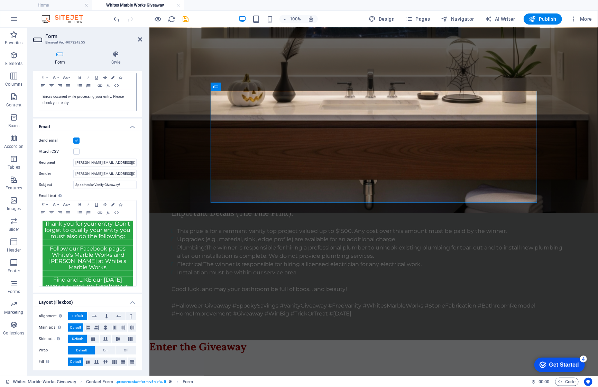
scroll to position [177, 0]
type input "Spooktacular Vanity Giveaway!"
click at [110, 139] on div "Send email" at bounding box center [88, 141] width 98 height 8
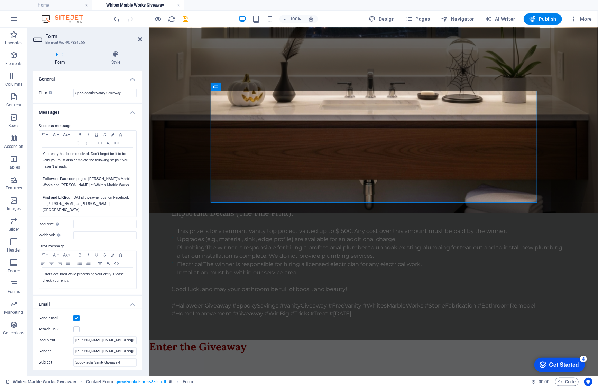
scroll to position [0, 0]
click at [116, 55] on icon at bounding box center [116, 54] width 53 height 7
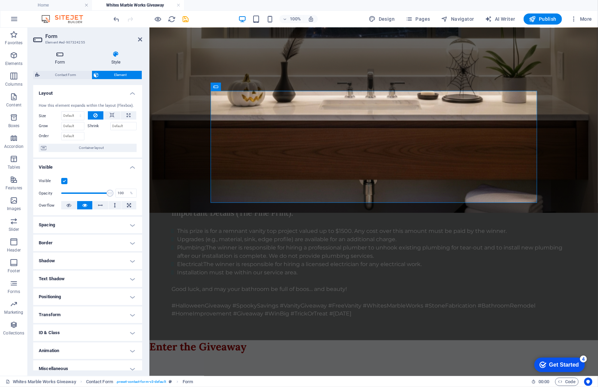
click at [59, 52] on icon at bounding box center [60, 54] width 54 height 7
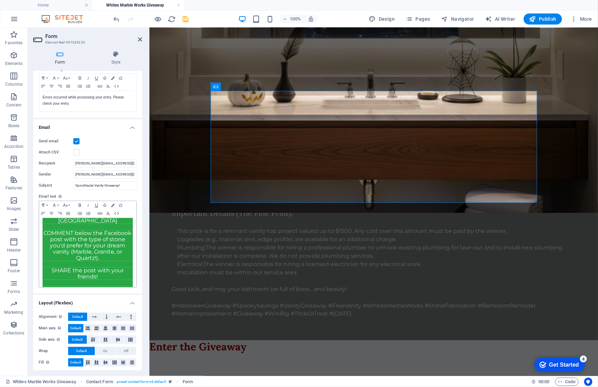
scroll to position [78, 0]
click at [184, 19] on icon "save" at bounding box center [186, 19] width 8 height 8
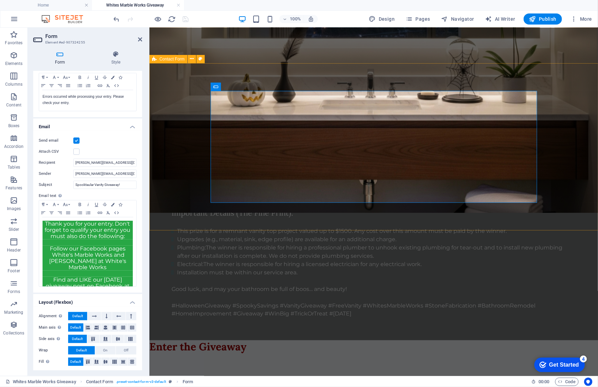
scroll to position [177, 0]
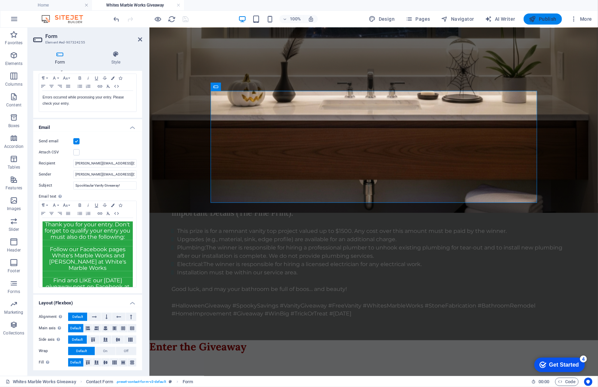
click at [550, 19] on span "Publish" at bounding box center [542, 19] width 27 height 7
